Goal: Book appointment/travel/reservation

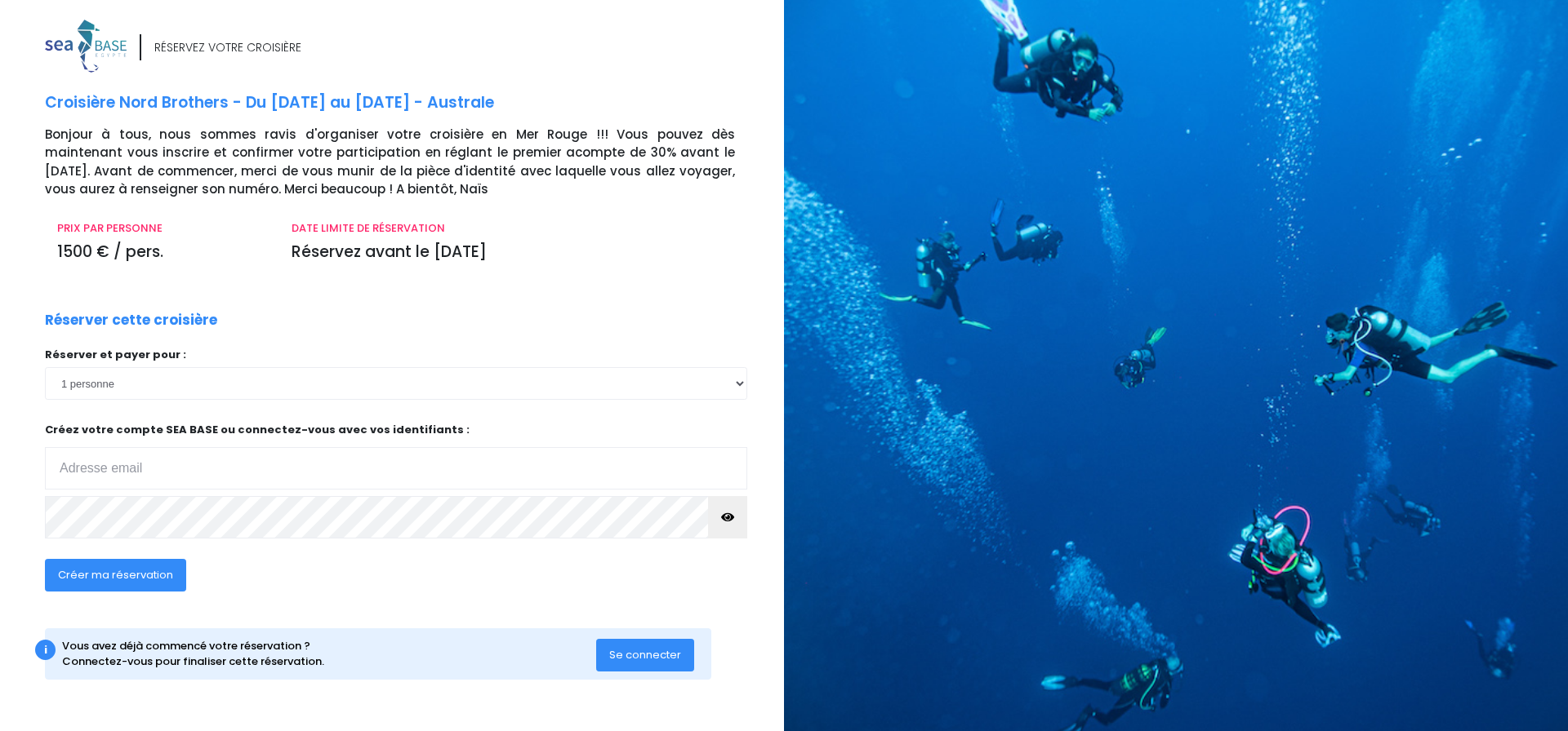
type input "alix.mass@live.fr"
click at [87, 573] on span "Créer ma réservation" at bounding box center [116, 574] width 116 height 15
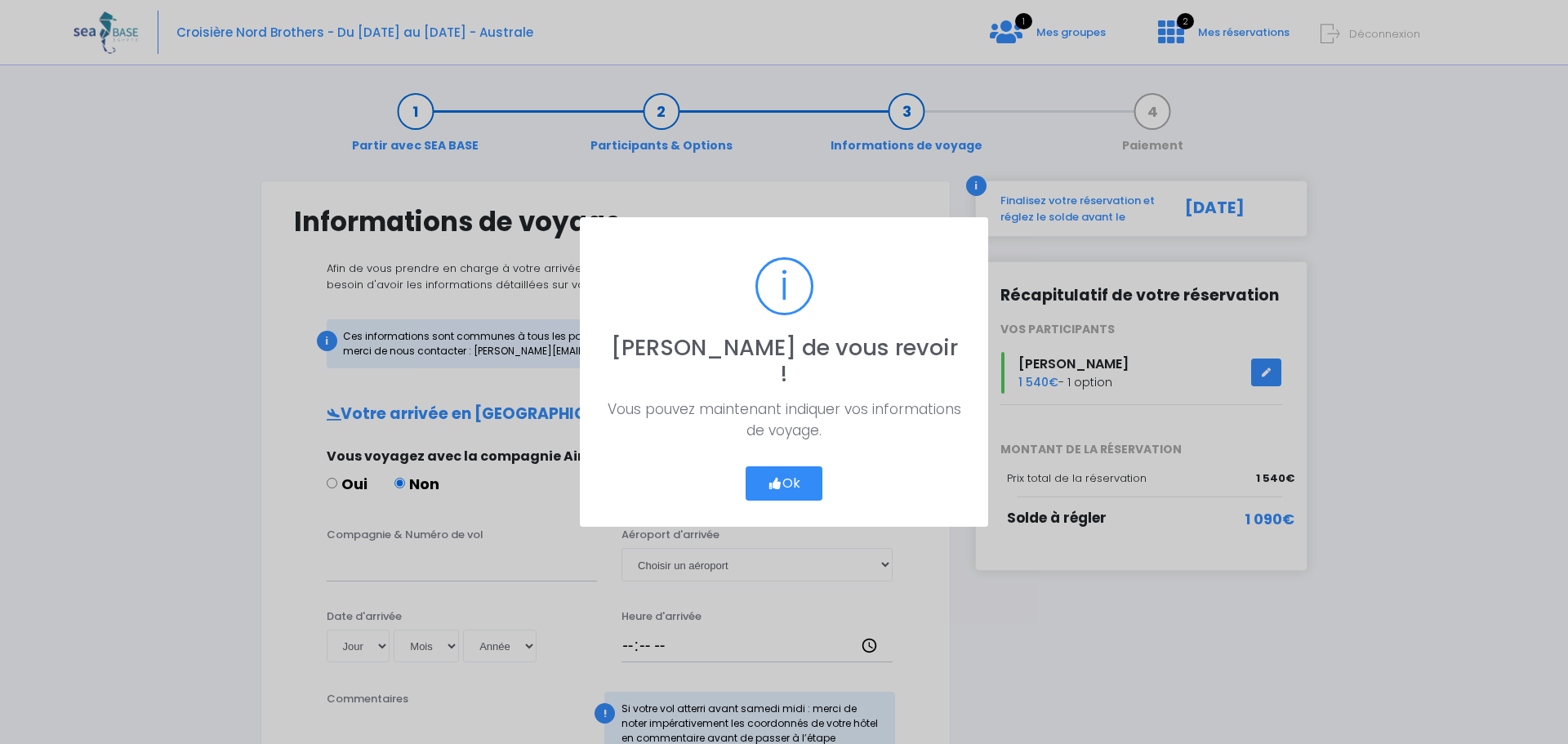
click at [773, 483] on icon "button" at bounding box center [774, 483] width 14 height 0
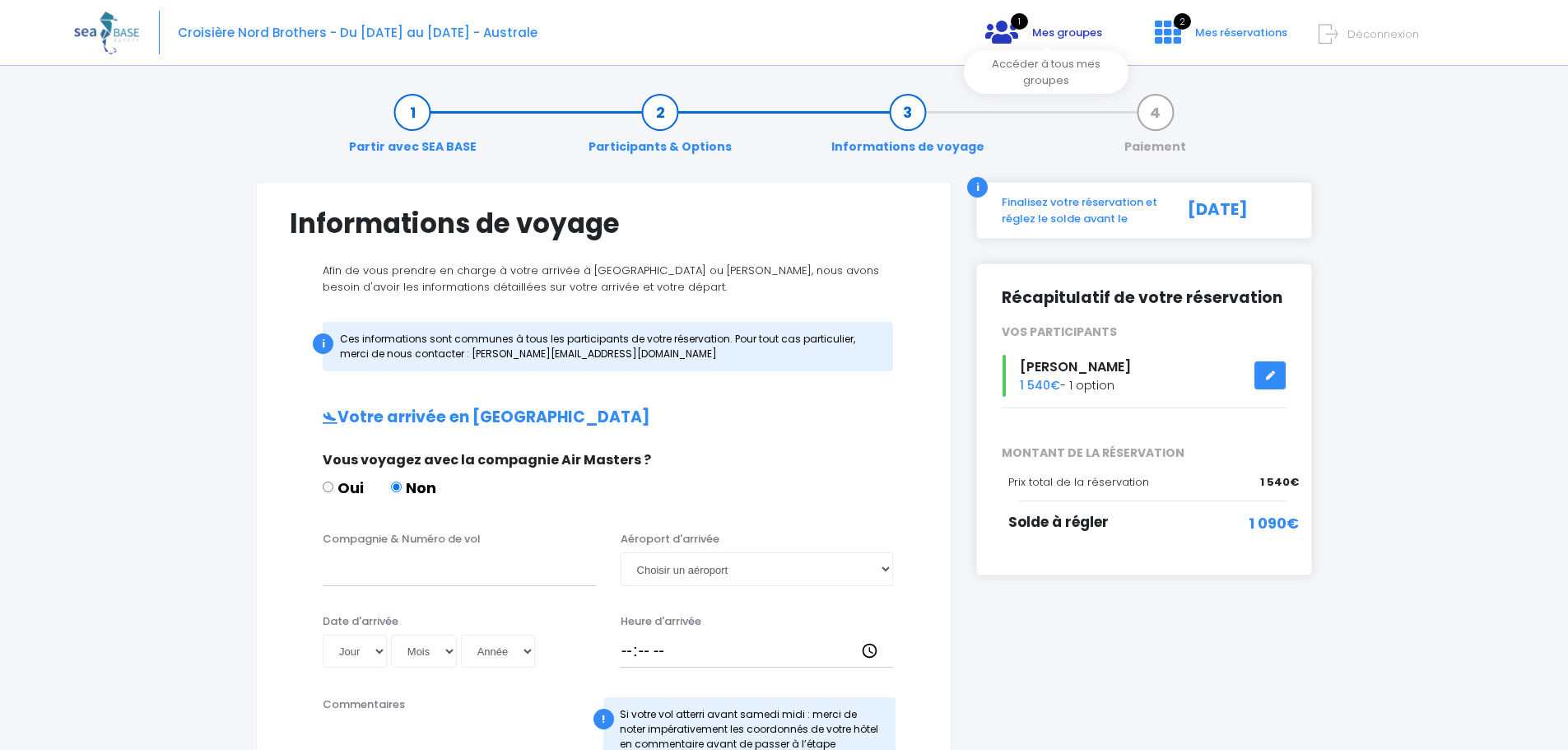
click at [1018, 33] on icon at bounding box center [1002, 32] width 33 height 26
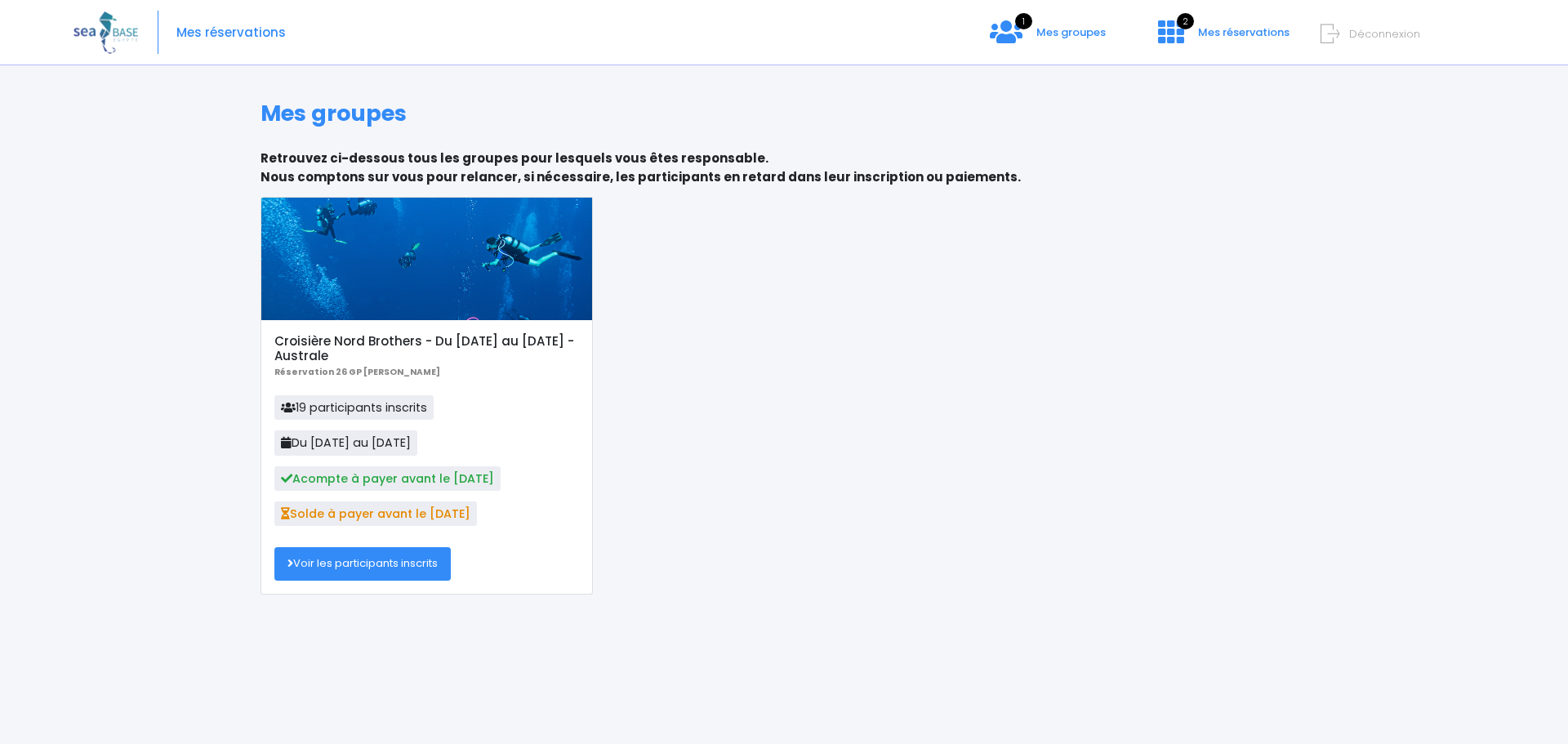
click at [371, 563] on link "Voir les participants inscrits" at bounding box center [362, 563] width 177 height 32
